Goal: Communication & Community: Answer question/provide support

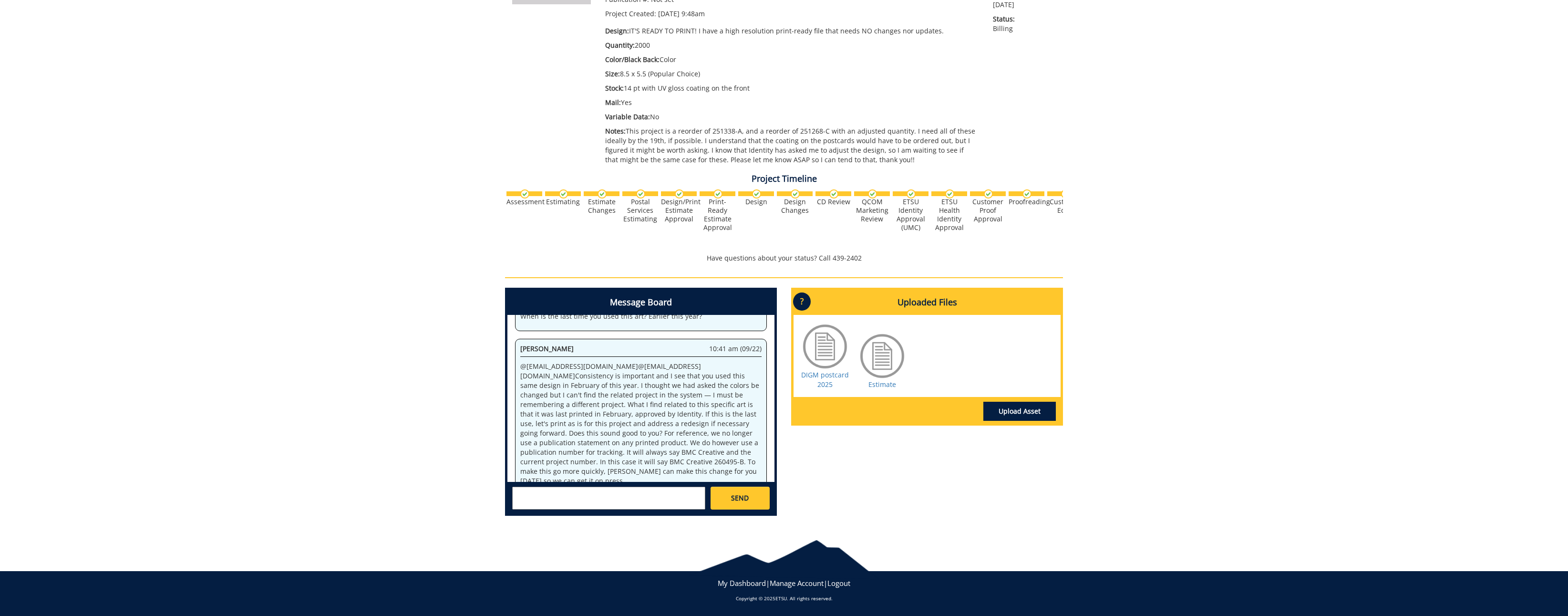
scroll to position [411, 0]
click at [644, 495] on textarea at bounding box center [608, 498] width 193 height 23
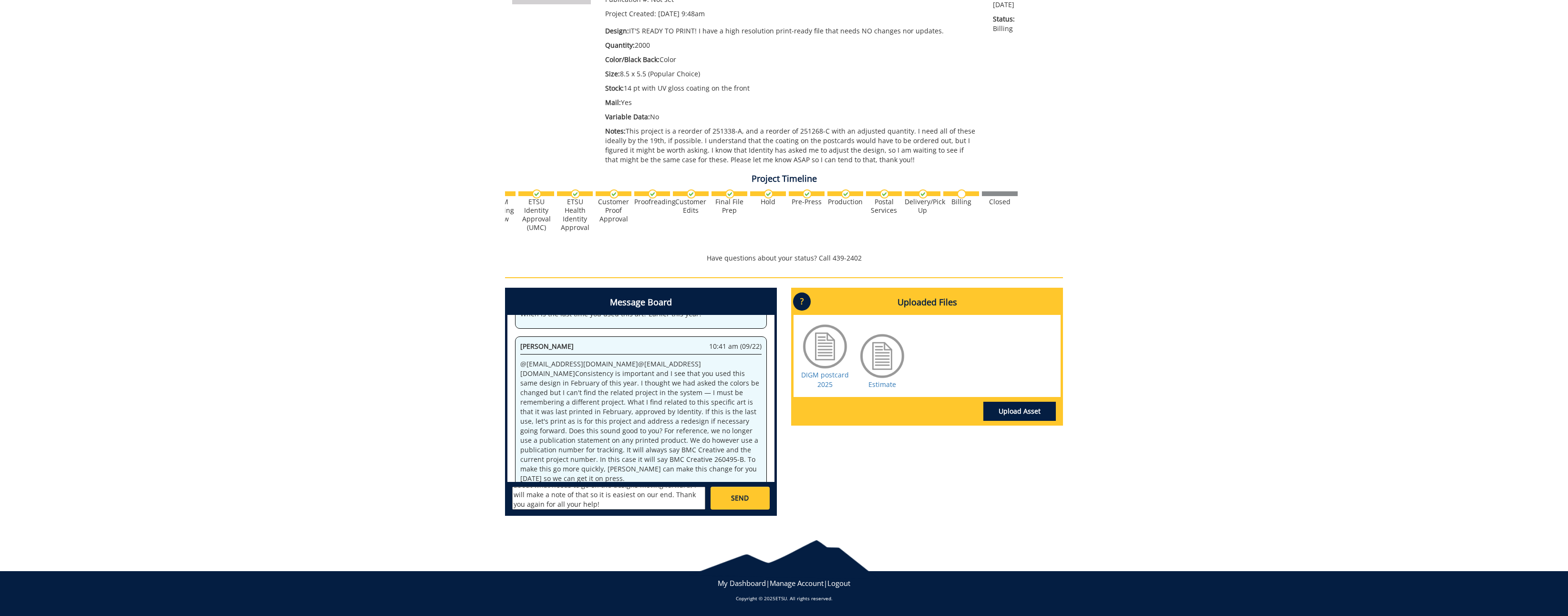
type textarea "That is fine, thank you @[EMAIL_ADDRESS][DOMAIN_NAME] for the clarification. I …"
click at [734, 495] on span "SEND" at bounding box center [740, 497] width 18 height 10
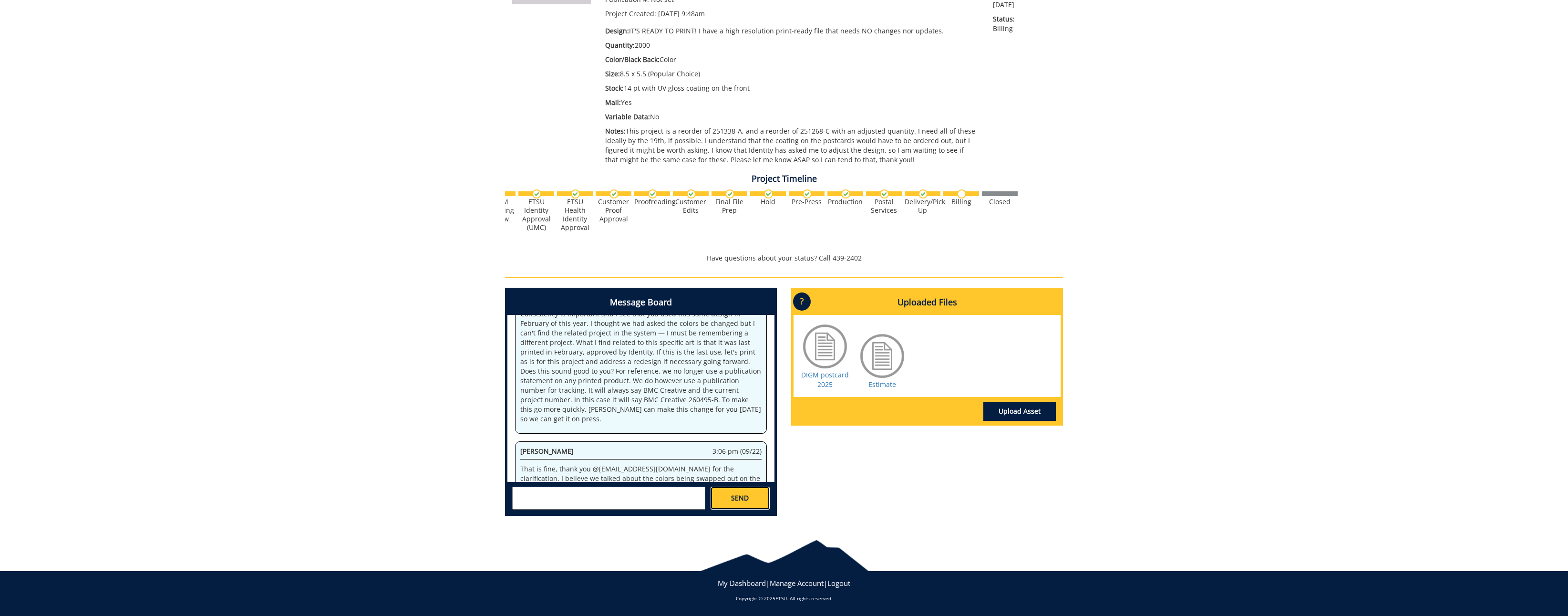
scroll to position [0, 0]
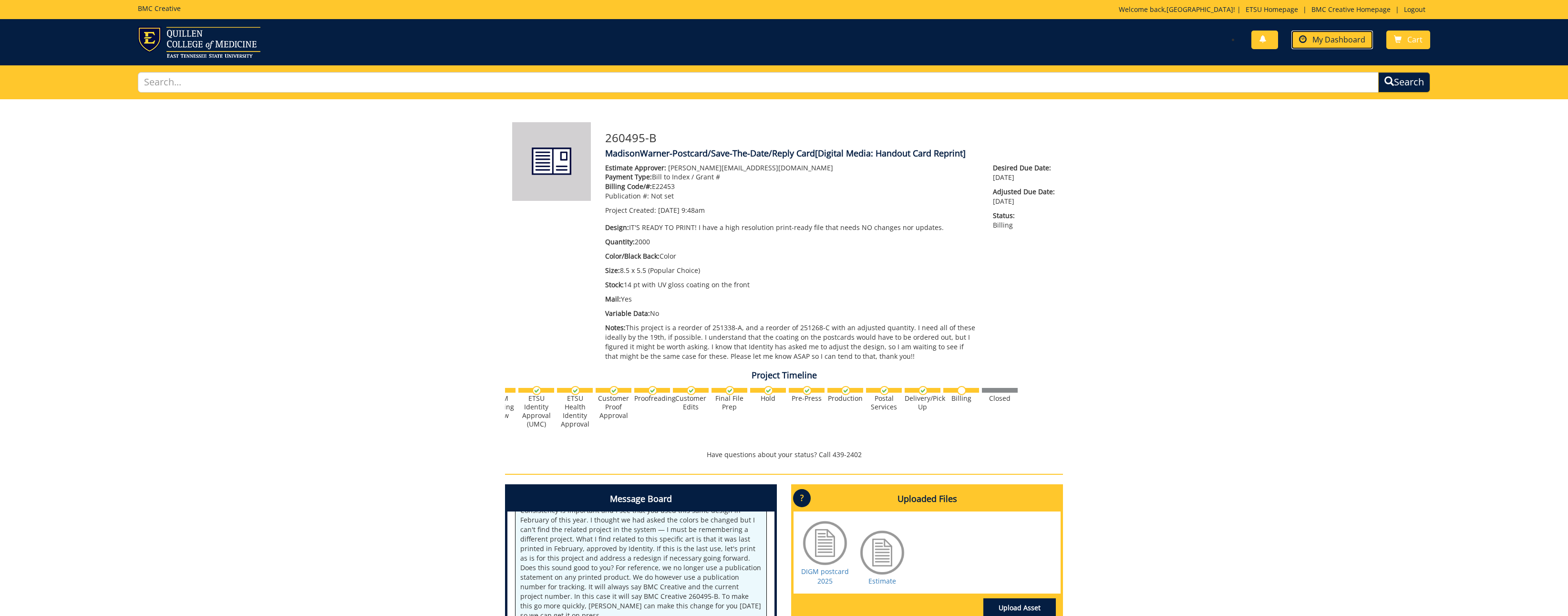
drag, startPoint x: 1320, startPoint y: 37, endPoint x: 1322, endPoint y: 45, distance: 8.2
click at [1320, 37] on span "My Dashboard" at bounding box center [1339, 40] width 53 height 10
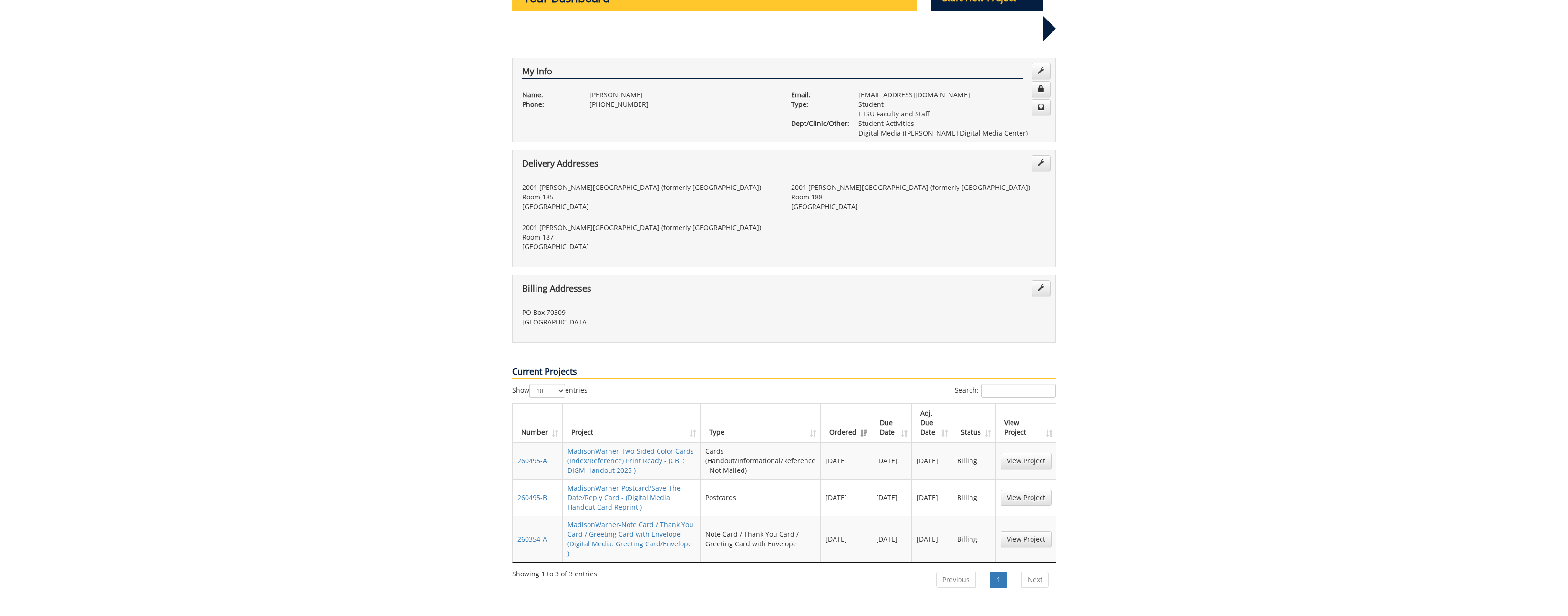
scroll to position [148, 0]
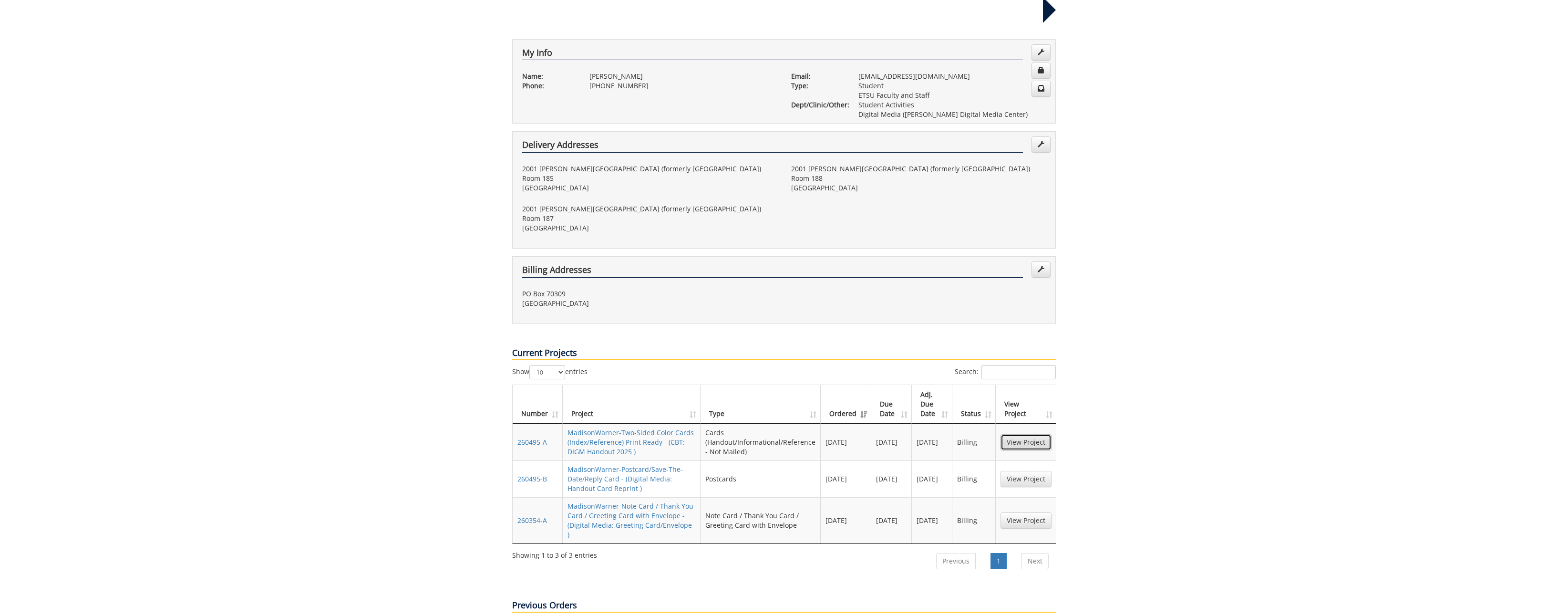
click at [1045, 434] on link "View Project" at bounding box center [1026, 442] width 51 height 16
